Goal: Find specific page/section: Find specific page/section

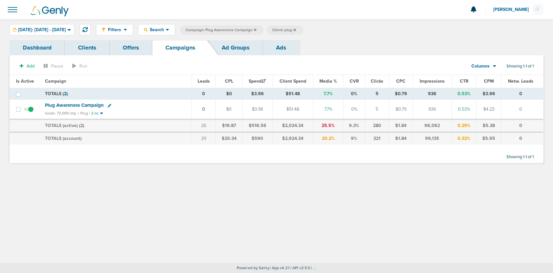
click at [263, 29] on label "Campaign: Plug Awareness Campaign" at bounding box center [221, 30] width 83 height 9
click at [256, 29] on span "Campaign: Plug Awareness Campaign" at bounding box center [220, 29] width 71 height 5
click at [256, 30] on icon at bounding box center [255, 29] width 3 height 3
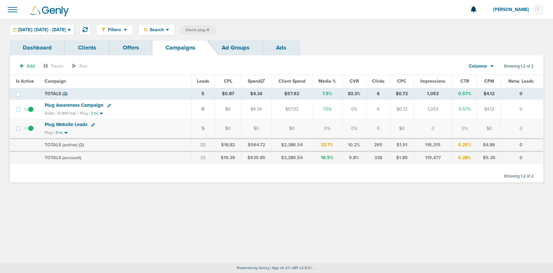
click at [209, 30] on icon at bounding box center [208, 29] width 3 height 3
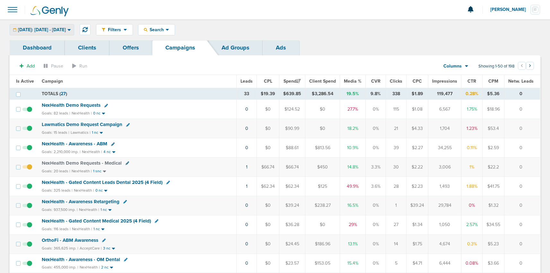
click at [49, 28] on span "[DATE]: [DATE] - [DATE]" at bounding box center [42, 30] width 48 height 4
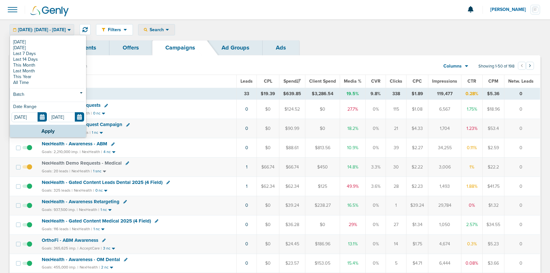
click at [166, 30] on span "Search" at bounding box center [157, 29] width 18 height 5
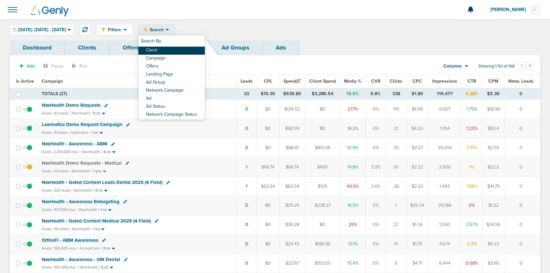
click at [167, 53] on link "Client" at bounding box center [172, 51] width 67 height 8
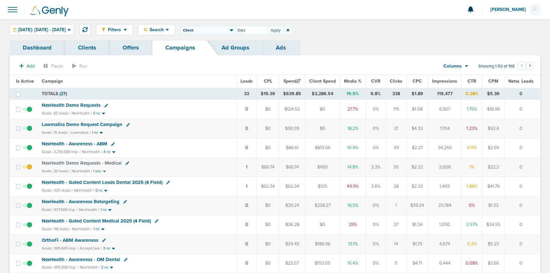
type input "Data"
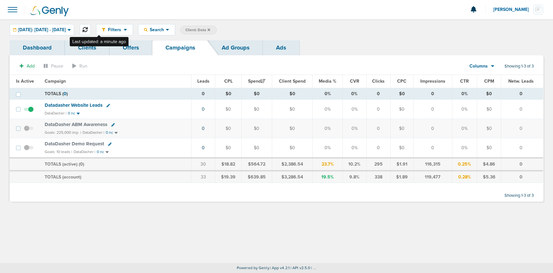
click at [88, 29] on icon at bounding box center [85, 29] width 5 height 5
click at [55, 143] on span "DataDasher Demo Request" at bounding box center [74, 144] width 59 height 6
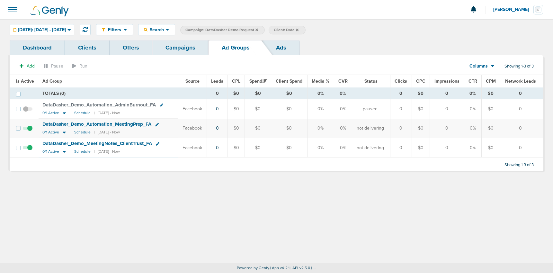
click at [29, 131] on span at bounding box center [28, 131] width 10 height 0
click at [28, 130] on input "checkbox" at bounding box center [28, 130] width 0 height 0
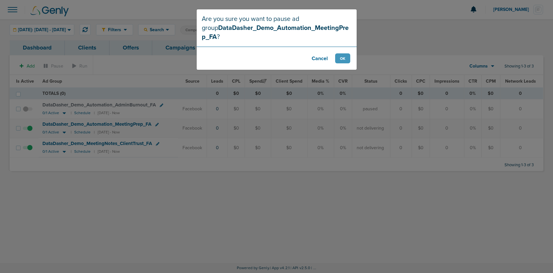
drag, startPoint x: 350, startPoint y: 50, endPoint x: 346, endPoint y: 52, distance: 4.3
click at [348, 51] on footer "Cancel OK" at bounding box center [277, 58] width 160 height 23
click at [340, 53] on button "OK" at bounding box center [342, 58] width 15 height 10
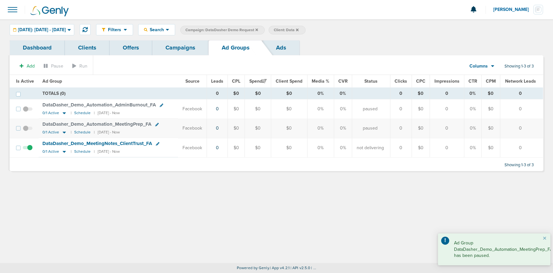
click at [30, 151] on span at bounding box center [28, 151] width 10 height 0
click at [28, 149] on input "checkbox" at bounding box center [28, 149] width 0 height 0
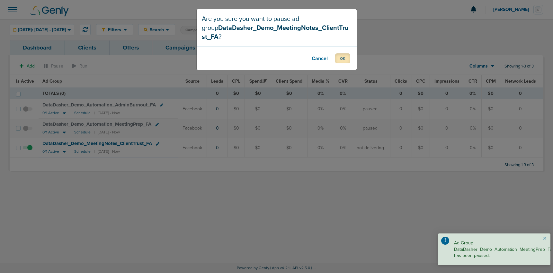
click at [348, 53] on button "OK" at bounding box center [342, 58] width 15 height 10
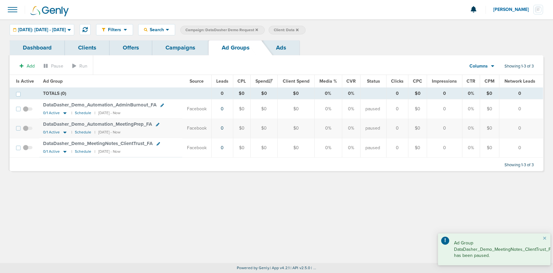
click at [186, 52] on link "Campaigns" at bounding box center [180, 47] width 56 height 15
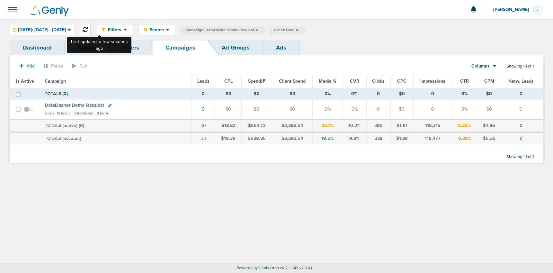
click at [91, 29] on button at bounding box center [85, 29] width 11 height 11
click at [16, 10] on span at bounding box center [12, 10] width 14 height 14
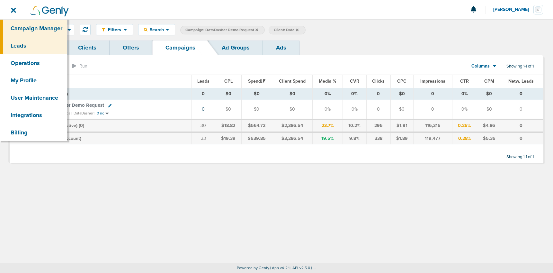
click at [14, 44] on link "Leads" at bounding box center [33, 45] width 67 height 17
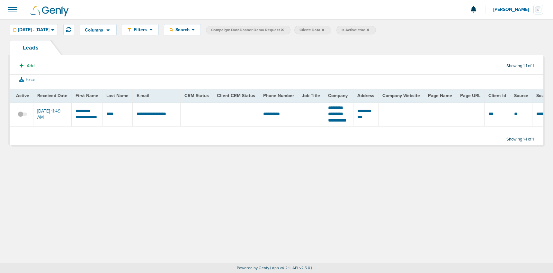
click at [10, 11] on span at bounding box center [12, 10] width 14 height 14
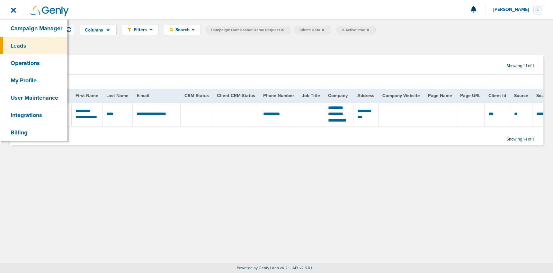
click at [10, 11] on span at bounding box center [12, 10] width 14 height 14
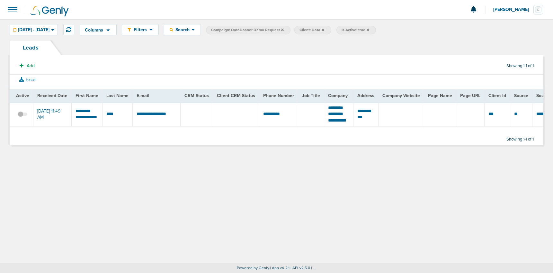
click at [10, 3] on span at bounding box center [12, 10] width 14 height 14
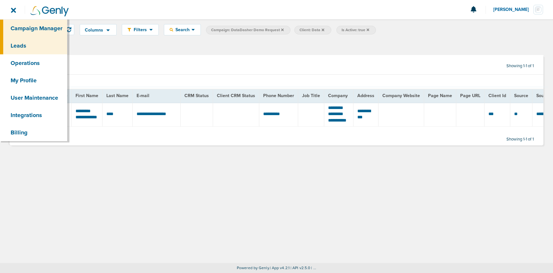
click at [26, 30] on link "Campaign Manager" at bounding box center [33, 28] width 67 height 17
